Goal: Check status: Check status

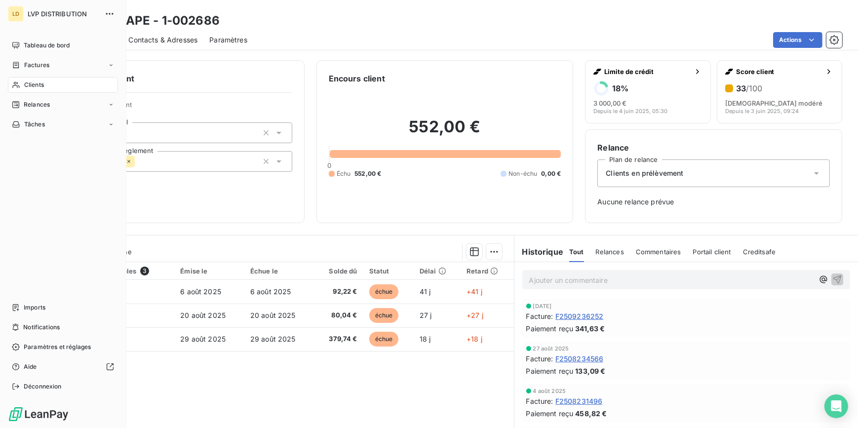
click at [29, 84] on span "Clients" at bounding box center [34, 84] width 20 height 9
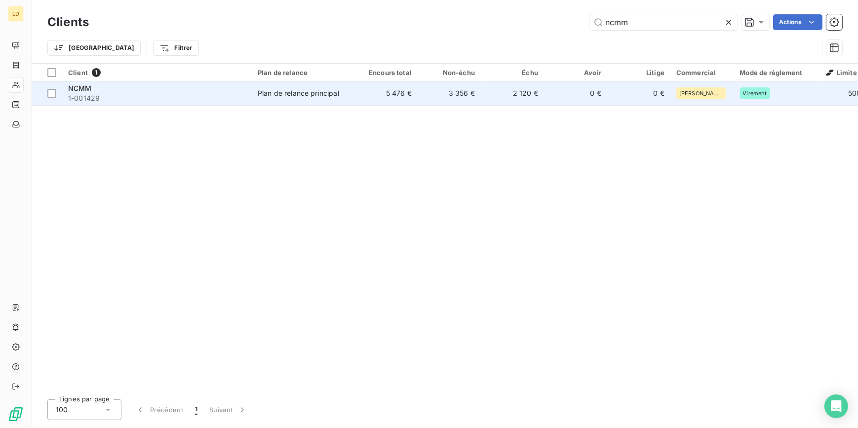
type input "ncmm"
click at [368, 89] on td "5 476 €" at bounding box center [385, 93] width 63 height 24
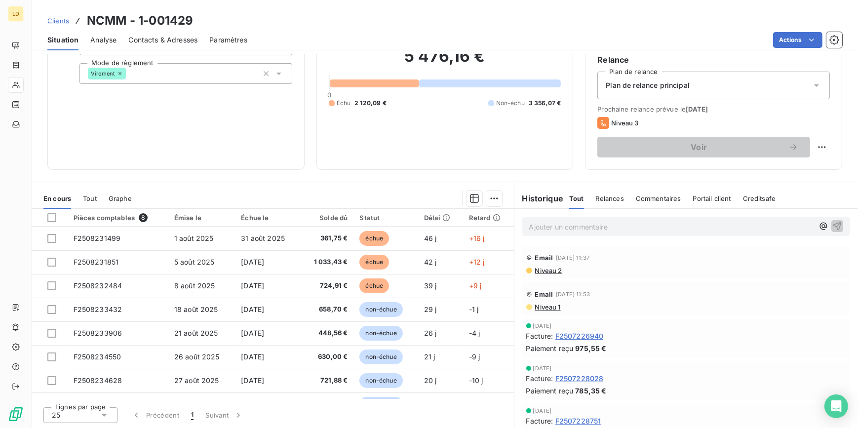
scroll to position [58, 0]
